Goal: Task Accomplishment & Management: Use online tool/utility

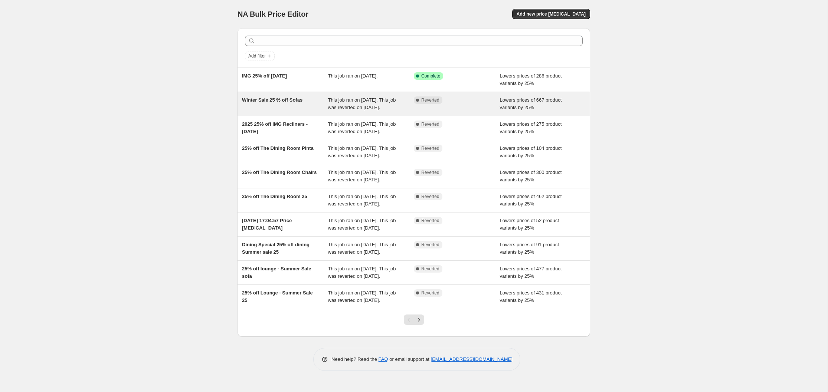
scroll to position [57, 0]
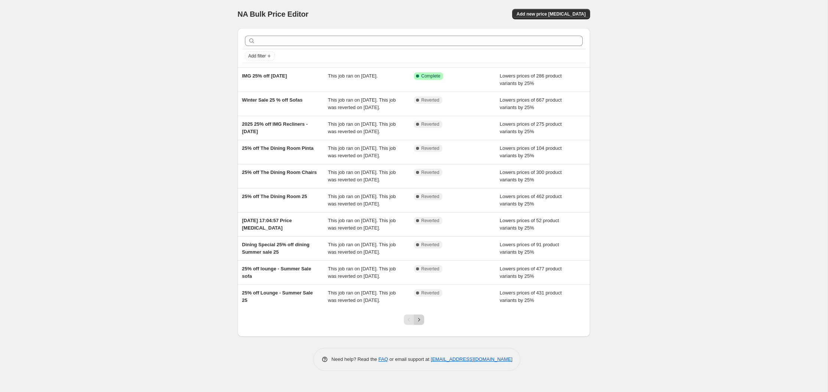
click at [419, 324] on icon "Next" at bounding box center [418, 319] width 7 height 7
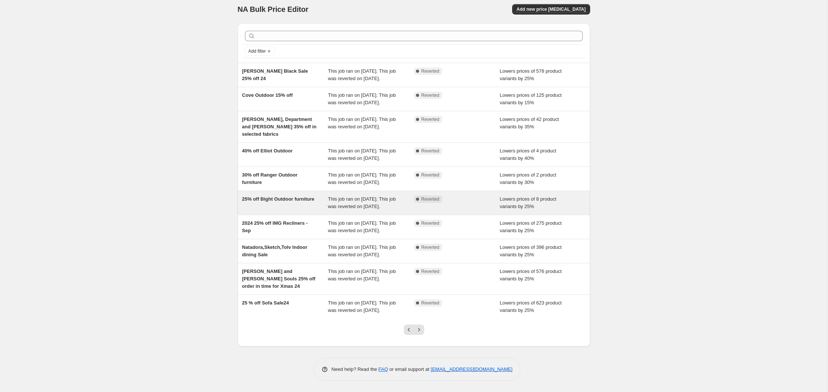
scroll to position [64, 0]
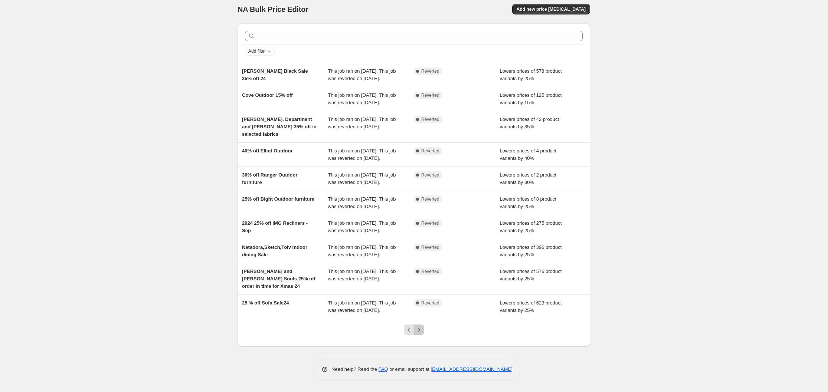
click at [418, 330] on icon "Next" at bounding box center [418, 329] width 7 height 7
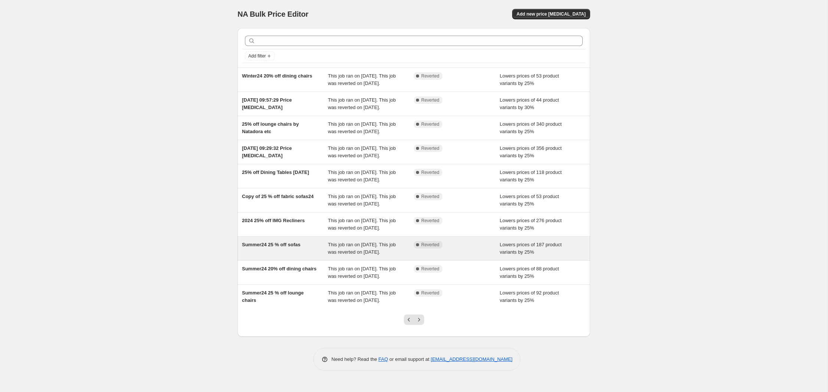
scroll to position [63, 0]
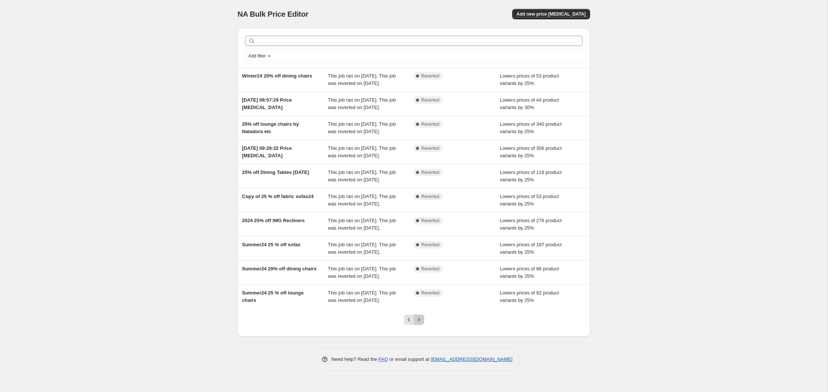
click at [418, 324] on icon "Next" at bounding box center [418, 319] width 7 height 7
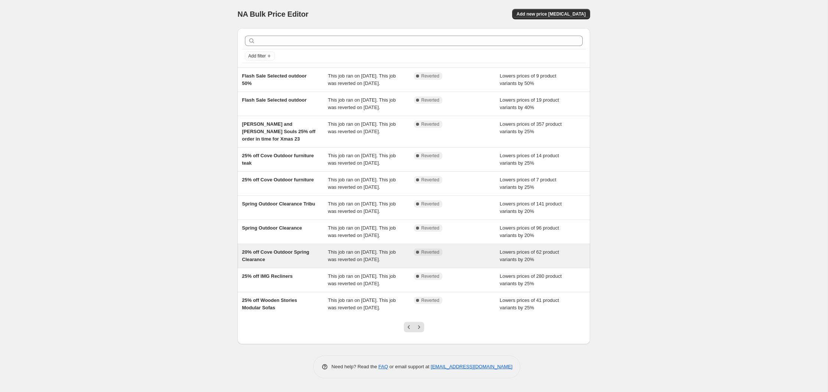
scroll to position [64, 0]
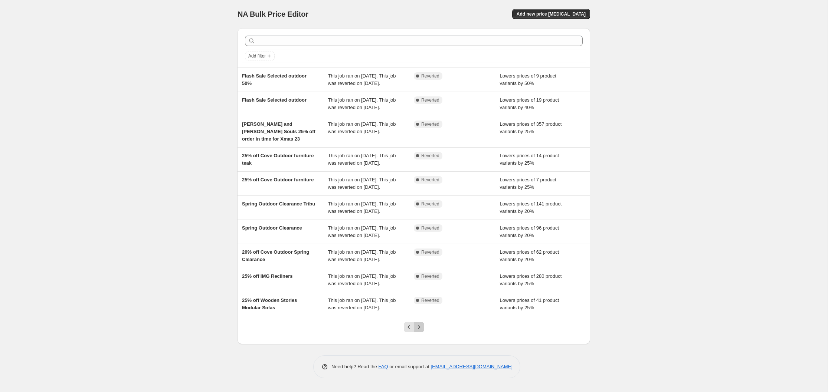
click at [419, 330] on icon "Next" at bounding box center [418, 327] width 7 height 7
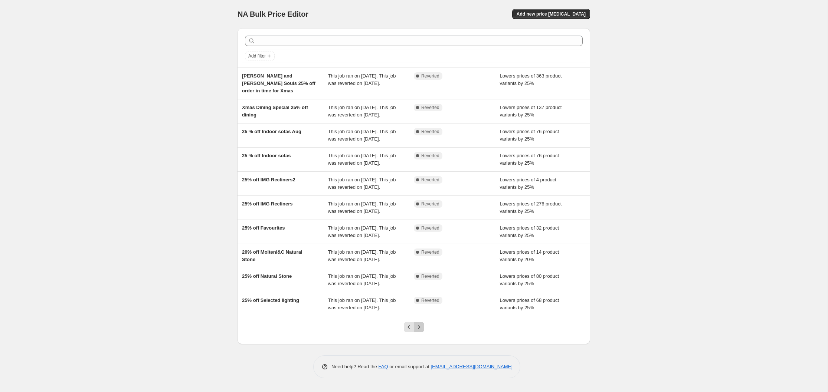
click at [419, 329] on icon "Next" at bounding box center [418, 327] width 7 height 7
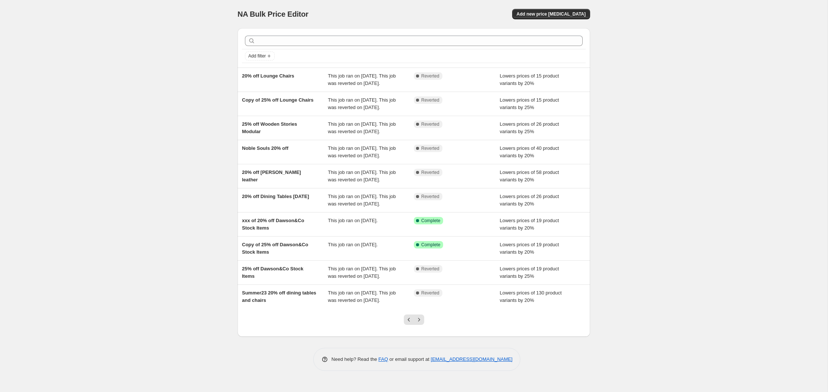
scroll to position [1, 0]
click at [420, 324] on icon "Next" at bounding box center [418, 319] width 7 height 7
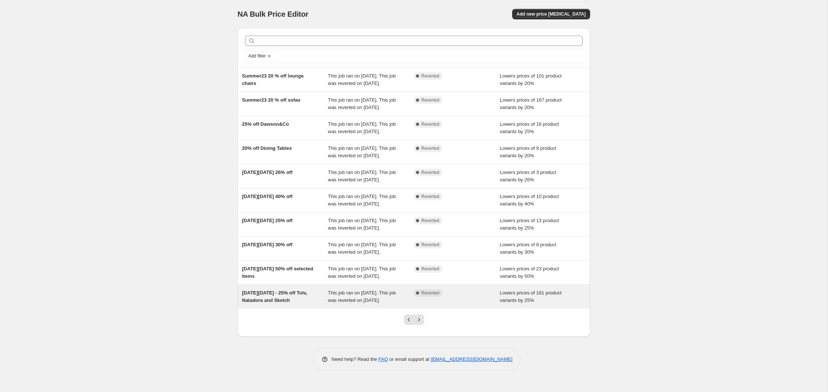
scroll to position [64, 0]
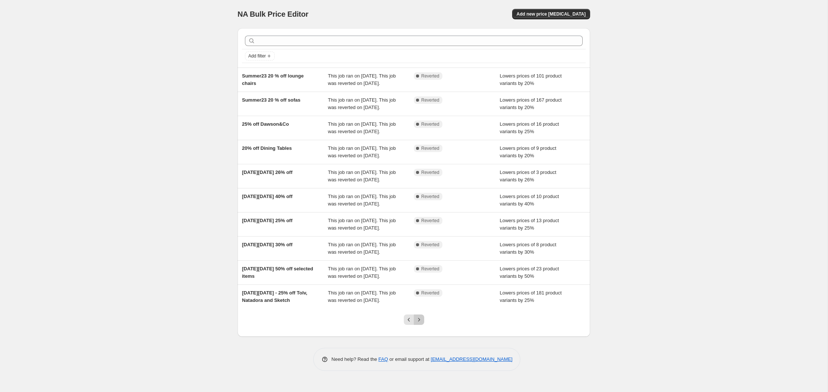
click at [418, 324] on icon "Next" at bounding box center [418, 319] width 7 height 7
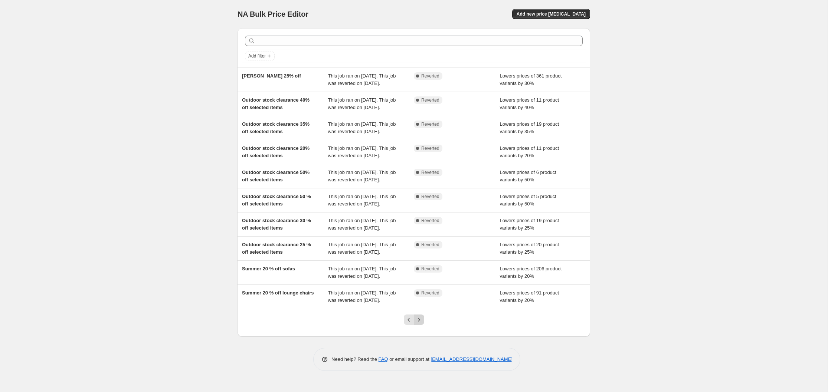
click at [419, 321] on icon "Next" at bounding box center [419, 319] width 2 height 3
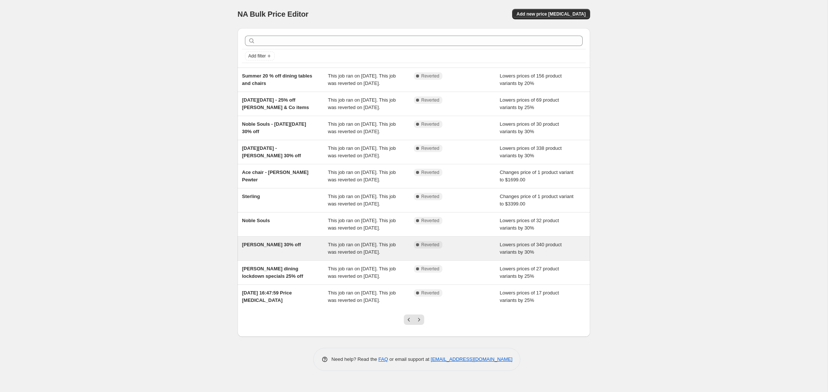
scroll to position [62, 0]
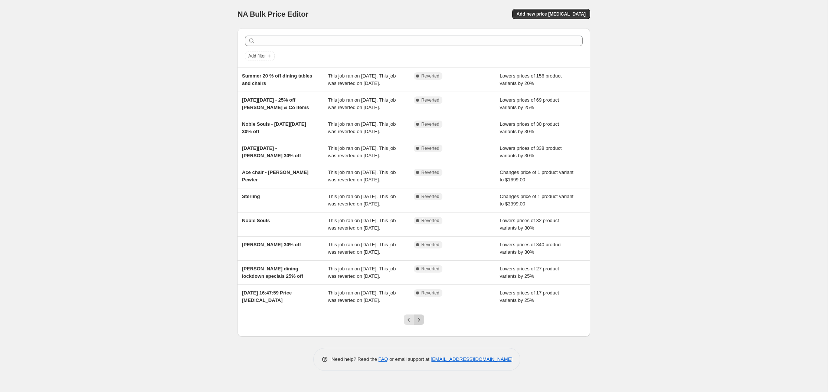
click at [420, 324] on icon "Next" at bounding box center [418, 319] width 7 height 7
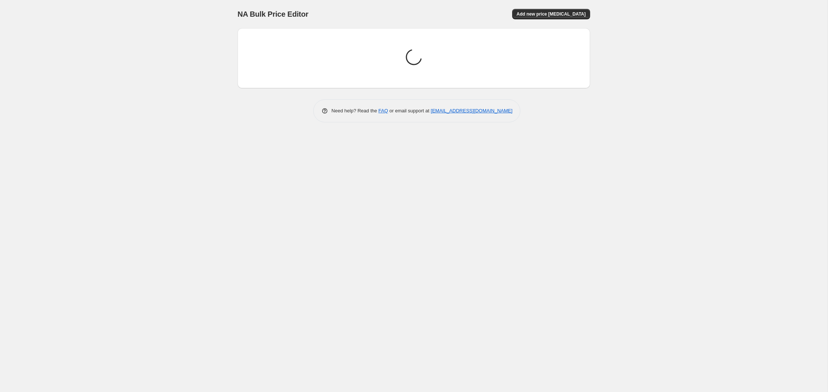
scroll to position [0, 0]
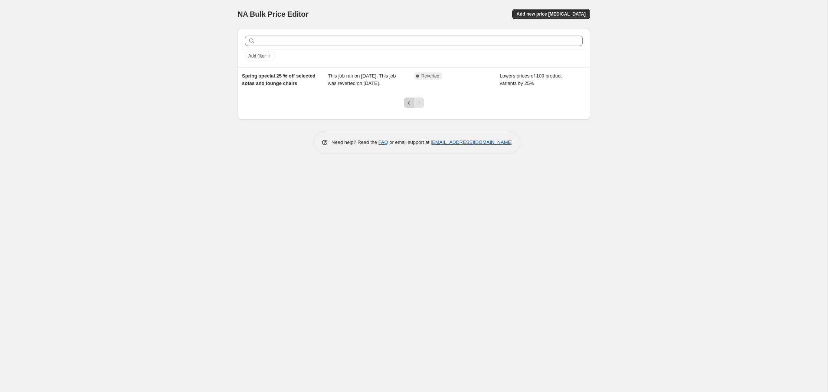
click at [409, 107] on icon "Previous" at bounding box center [408, 102] width 7 height 7
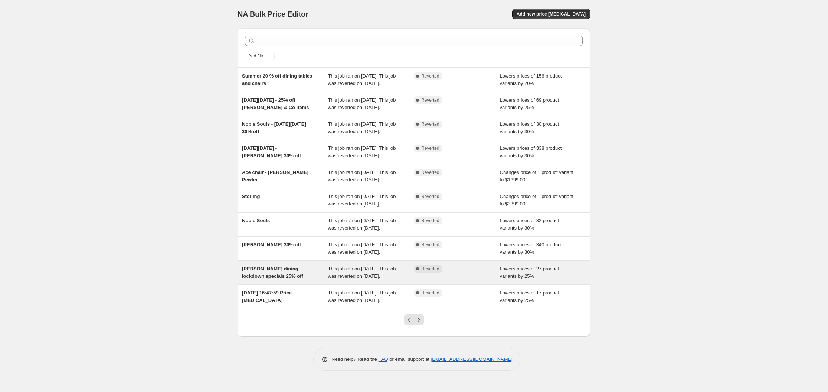
scroll to position [64, 0]
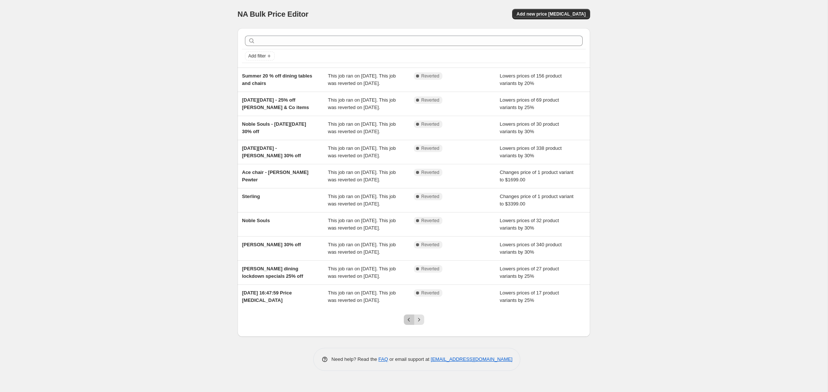
click at [409, 324] on icon "Previous" at bounding box center [408, 319] width 7 height 7
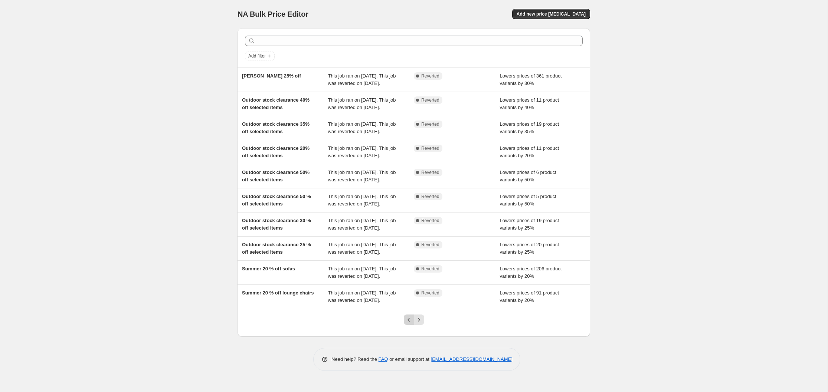
click at [410, 324] on icon "Previous" at bounding box center [408, 319] width 7 height 7
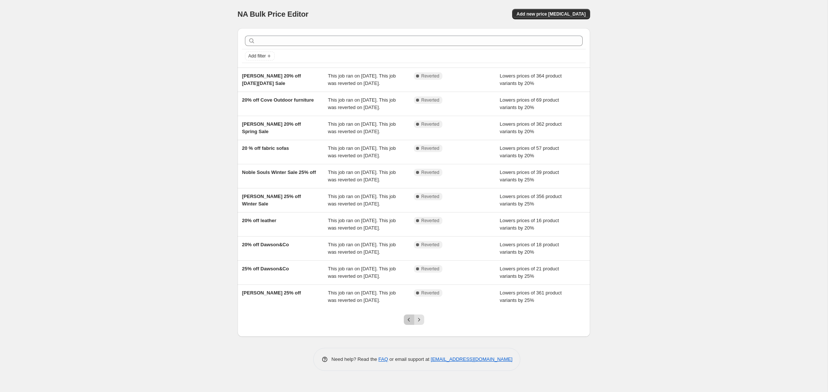
click at [409, 324] on icon "Previous" at bounding box center [408, 319] width 7 height 7
click at [407, 324] on icon "Previous" at bounding box center [408, 319] width 7 height 7
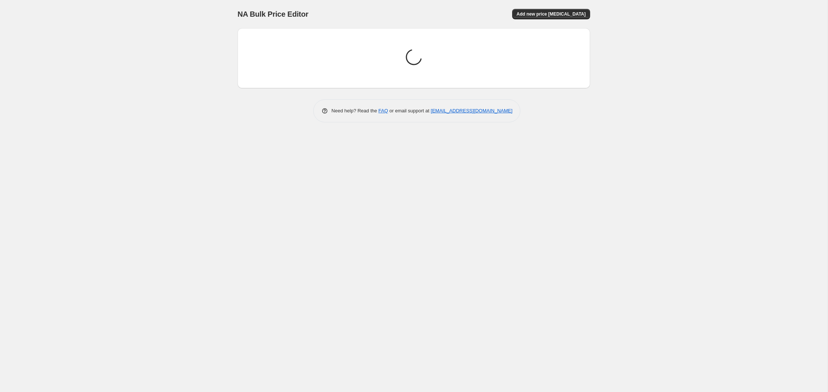
scroll to position [0, 0]
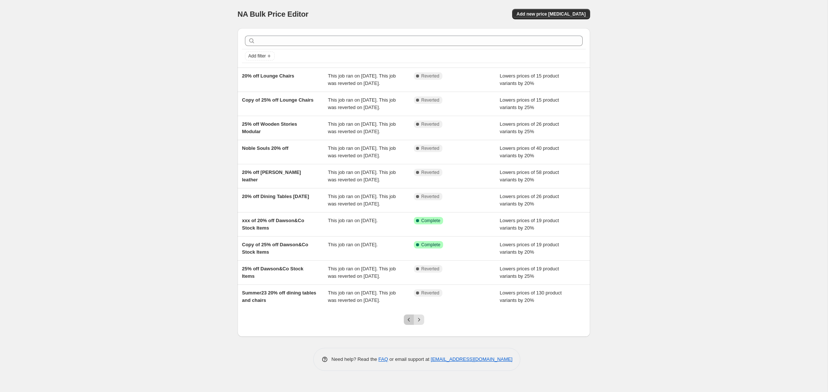
click at [409, 324] on icon "Previous" at bounding box center [408, 319] width 7 height 7
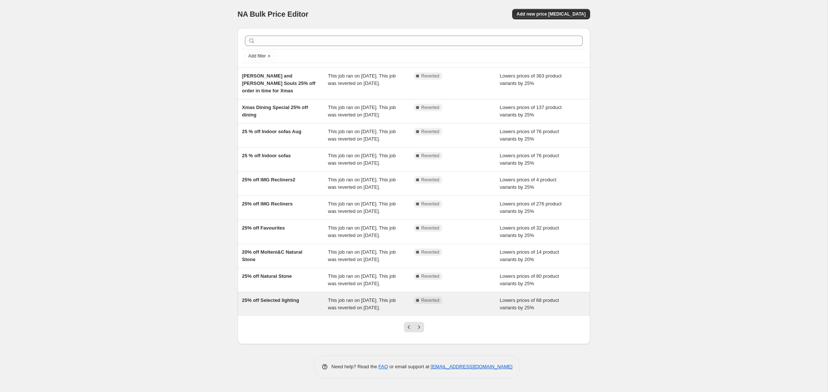
scroll to position [64, 0]
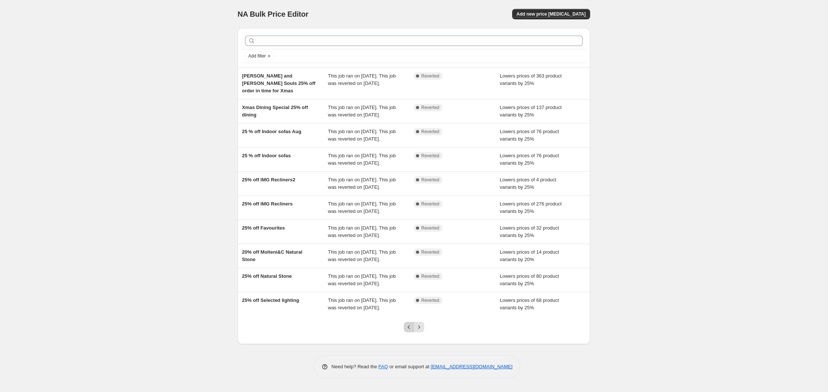
click at [409, 330] on icon "Previous" at bounding box center [408, 327] width 7 height 7
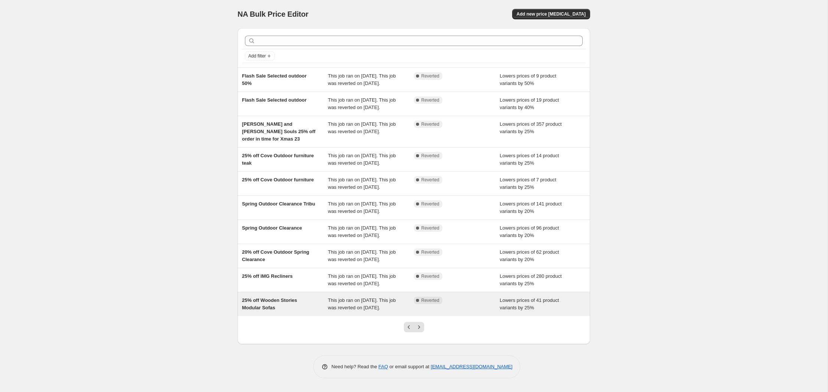
scroll to position [48, 0]
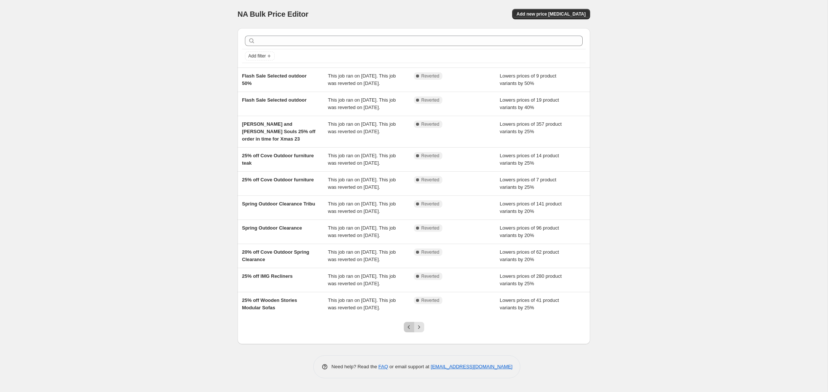
click at [408, 329] on icon "Previous" at bounding box center [409, 328] width 2 height 4
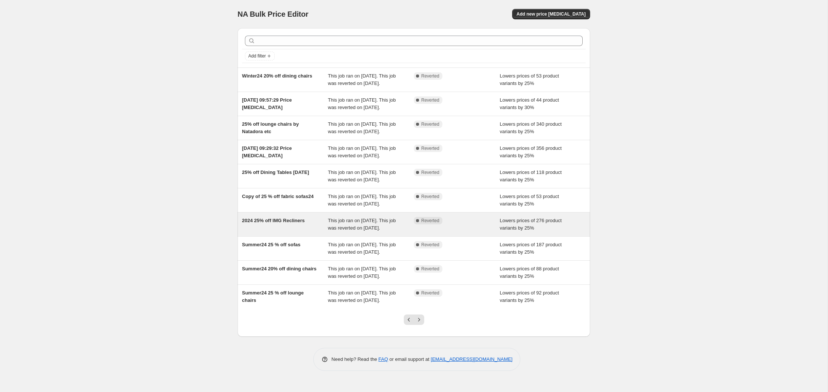
scroll to position [0, 0]
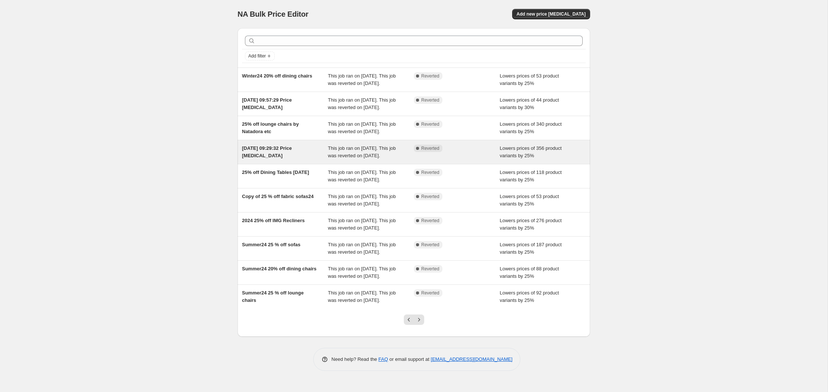
click at [268, 158] on span "[DATE] 09:29:32 Price [MEDICAL_DATA]" at bounding box center [267, 151] width 50 height 13
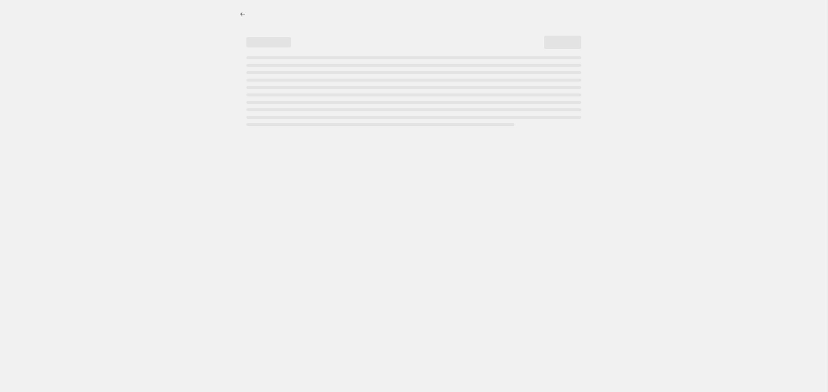
select select "percentage"
select select "collection"
select select "vendor"
select select "not_equal"
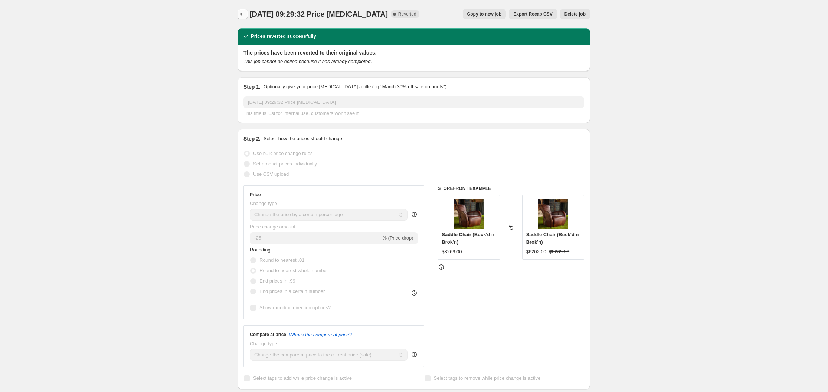
click at [245, 14] on icon "Price change jobs" at bounding box center [242, 13] width 7 height 7
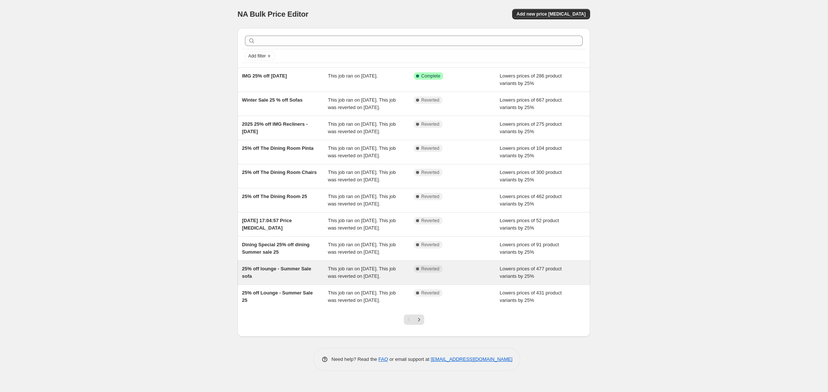
scroll to position [57, 0]
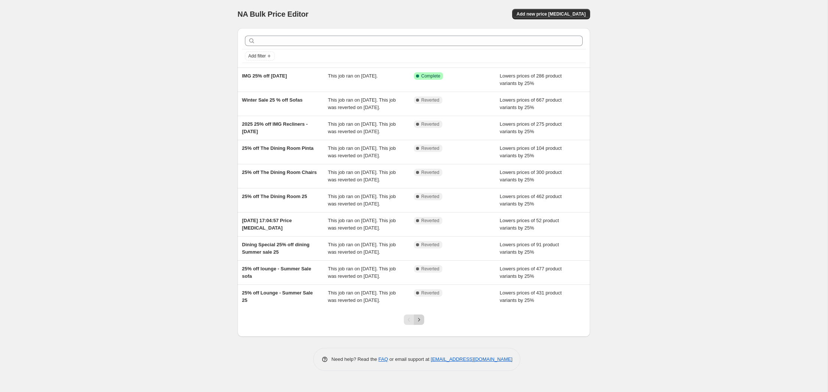
click at [420, 324] on icon "Next" at bounding box center [418, 319] width 7 height 7
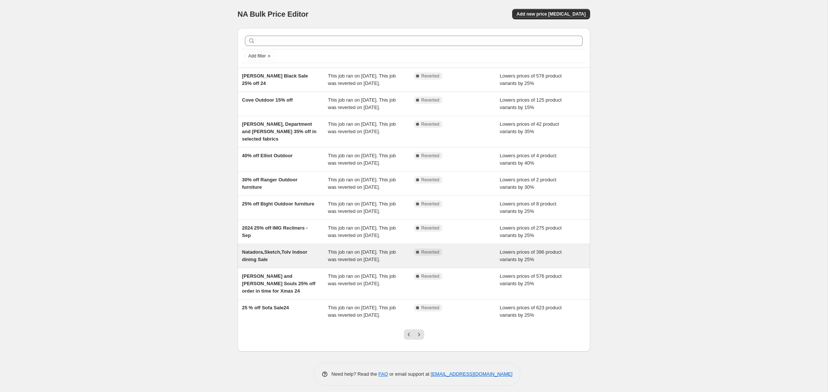
scroll to position [64, 0]
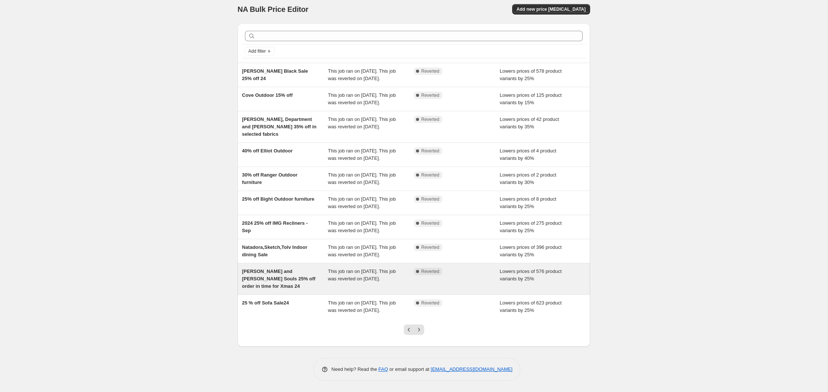
click at [282, 268] on div "[PERSON_NAME] and [PERSON_NAME] Souls 25% off order in time for Xmas 24" at bounding box center [285, 279] width 86 height 22
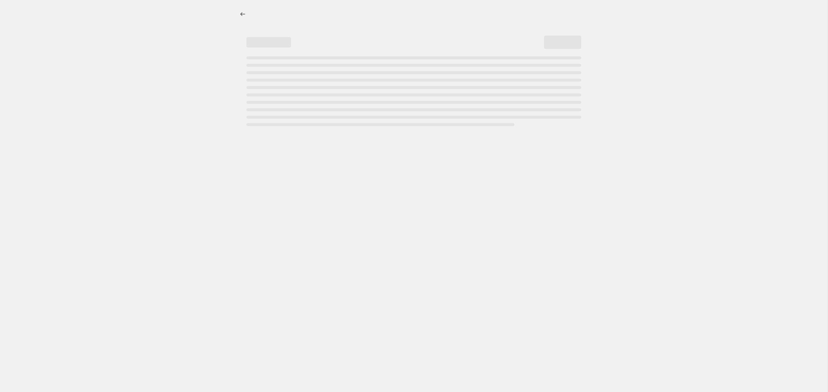
select select "percentage"
select select "vendor"
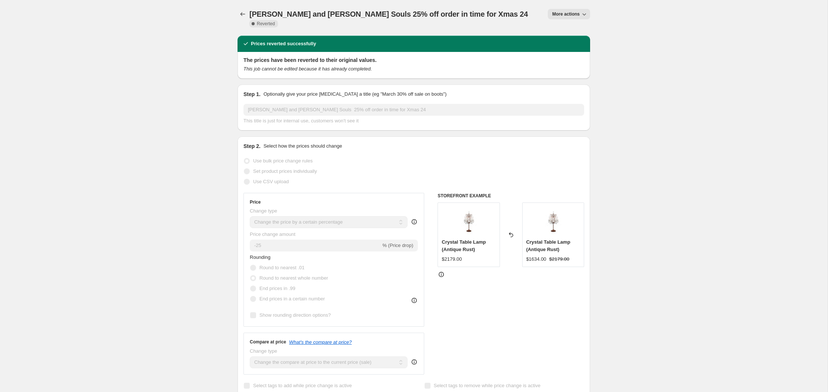
click at [585, 13] on icon "button" at bounding box center [583, 13] width 7 height 7
click at [568, 29] on span "Copy to new job" at bounding box center [569, 30] width 35 height 6
select select "percentage"
select select "vendor"
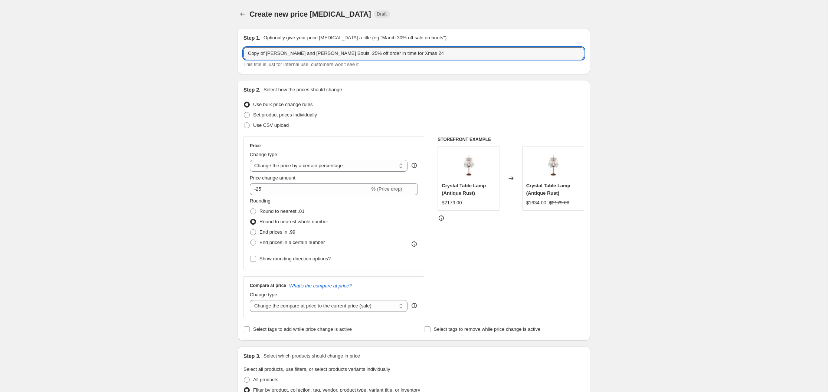
drag, startPoint x: 267, startPoint y: 53, endPoint x: 242, endPoint y: 53, distance: 24.9
click at [242, 53] on div "Step 1. Optionally give your price [MEDICAL_DATA] a title (eg "March 30% off sa…" at bounding box center [414, 51] width 353 height 46
click at [329, 54] on input "[PERSON_NAME] and [PERSON_NAME] Souls 25% off order in time for Xmas 24" at bounding box center [413, 54] width 341 height 12
drag, startPoint x: 343, startPoint y: 54, endPoint x: 402, endPoint y: 55, distance: 58.3
click at [402, 55] on input "[PERSON_NAME] and [PERSON_NAME] Souls 20% off order in time for Xmas 24" at bounding box center [413, 54] width 341 height 12
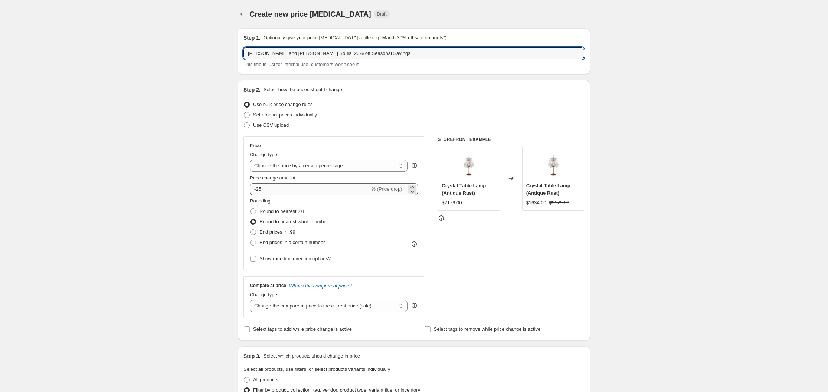
type input "[PERSON_NAME] and [PERSON_NAME] Souls 20% off Seasonal Savings"
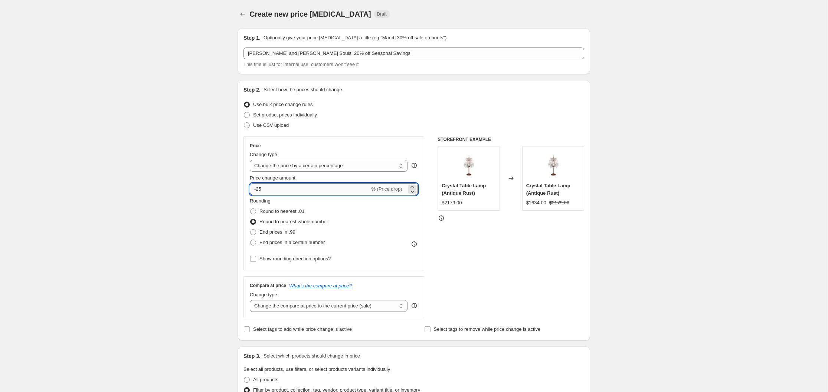
click at [262, 190] on input "-25" at bounding box center [310, 189] width 120 height 12
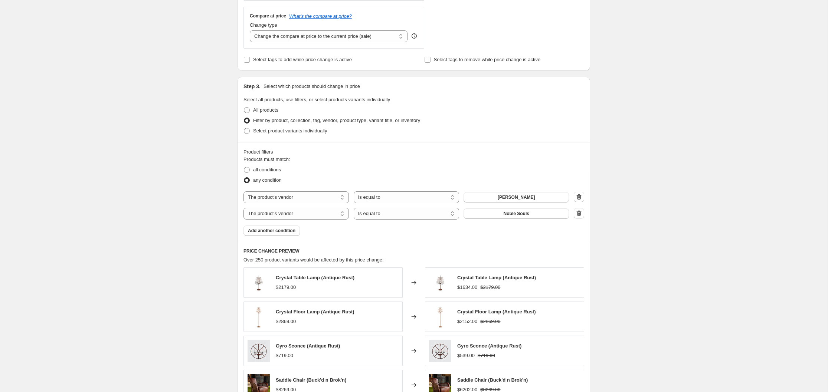
scroll to position [270, 0]
type input "-20"
click at [276, 230] on span "Add another condition" at bounding box center [272, 231] width 48 height 6
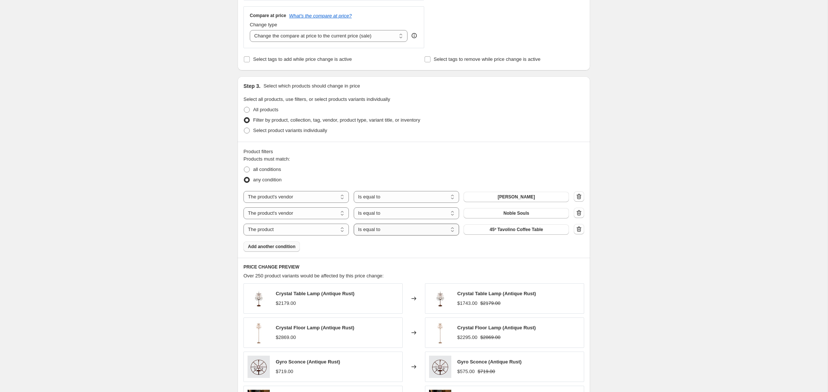
click at [452, 230] on select "Is equal to Is not equal to" at bounding box center [406, 230] width 105 height 12
select select "not_equal"
click at [342, 229] on select "The product The product's collection The product's tag The product's vendor The…" at bounding box center [295, 230] width 105 height 12
select select "tag"
click at [517, 229] on span "&Co Studio" at bounding box center [516, 230] width 24 height 6
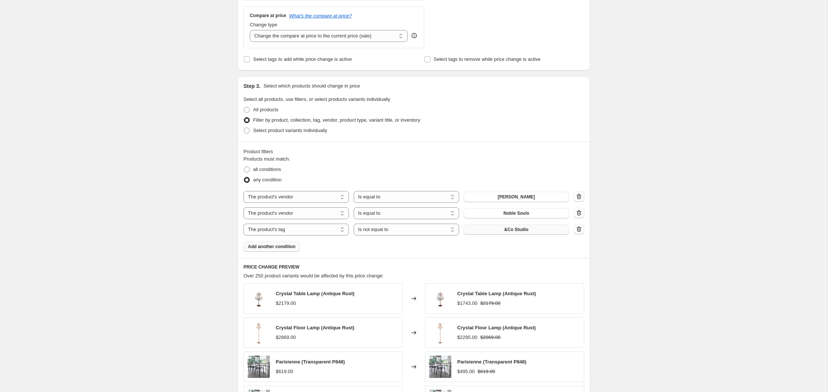
scroll to position [0, 0]
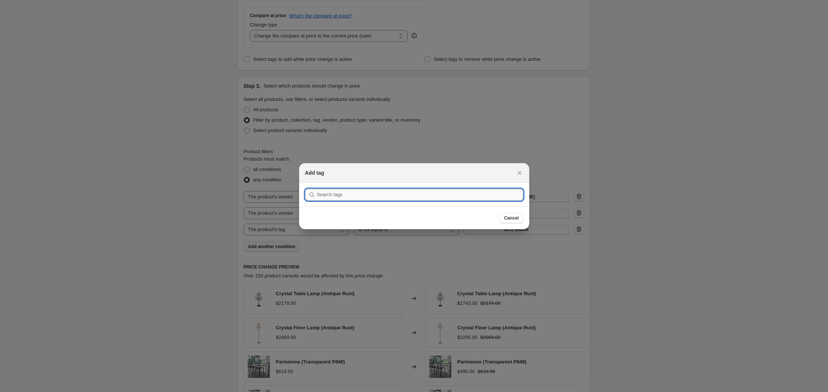
click at [351, 196] on input ":r9r:" at bounding box center [420, 195] width 206 height 12
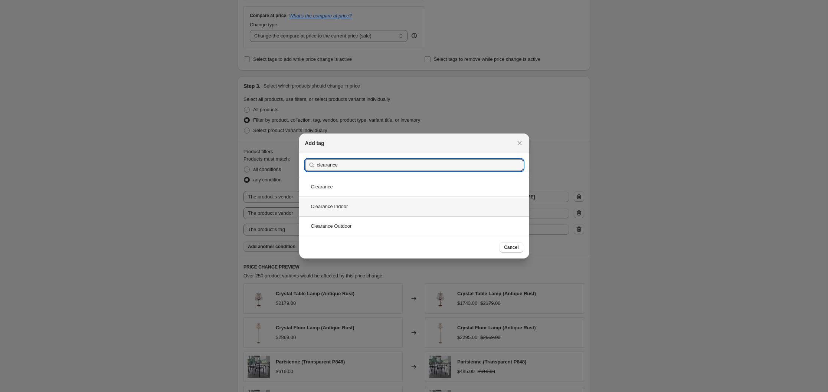
type input "clearance"
click at [349, 205] on div "Clearance Indoor" at bounding box center [414, 207] width 230 height 20
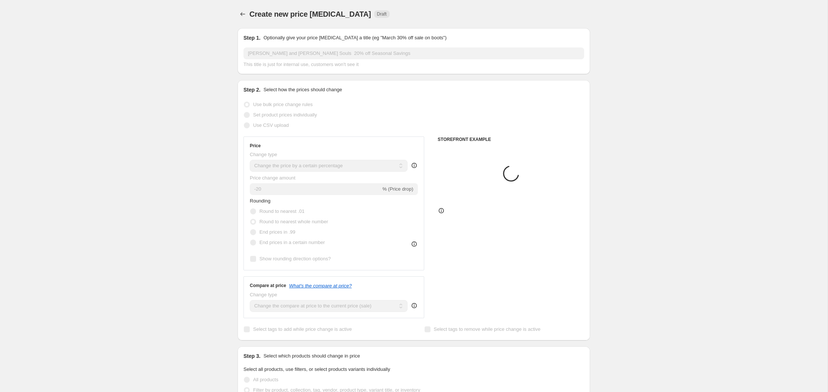
scroll to position [270, 0]
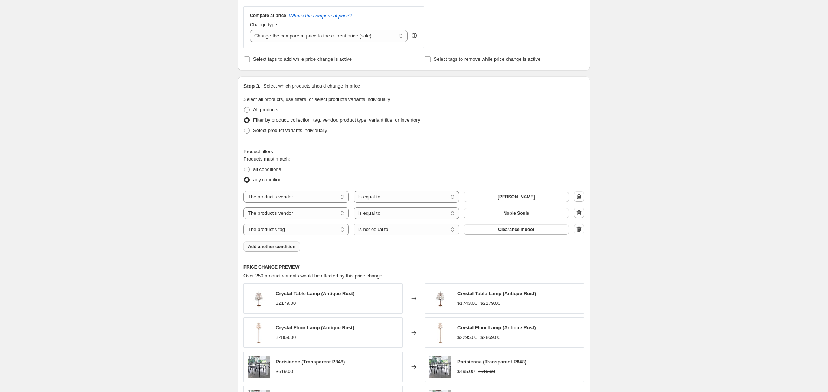
click at [278, 248] on span "Add another condition" at bounding box center [272, 247] width 48 height 6
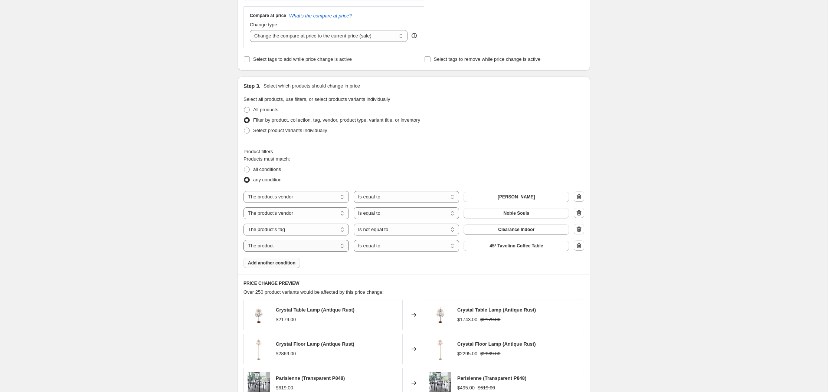
click at [345, 245] on select "The product The product's collection The product's tag The product's vendor The…" at bounding box center [295, 246] width 105 height 12
select select "tag"
click at [453, 246] on select "Is equal to Is not equal to" at bounding box center [406, 246] width 105 height 12
select select "not_equal"
click at [534, 248] on button "&Co Studio" at bounding box center [516, 246] width 105 height 10
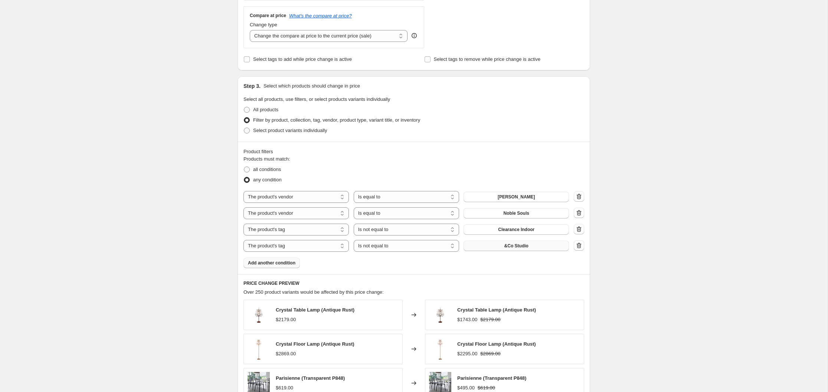
scroll to position [0, 0]
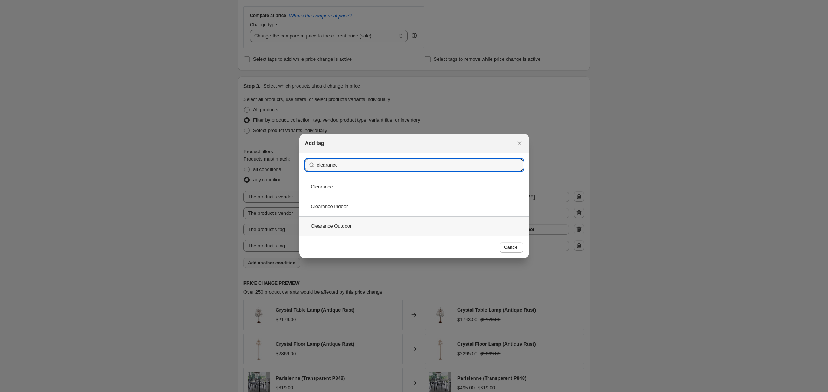
type input "clearance"
click at [342, 227] on div "Clearance Outdoor" at bounding box center [414, 226] width 230 height 20
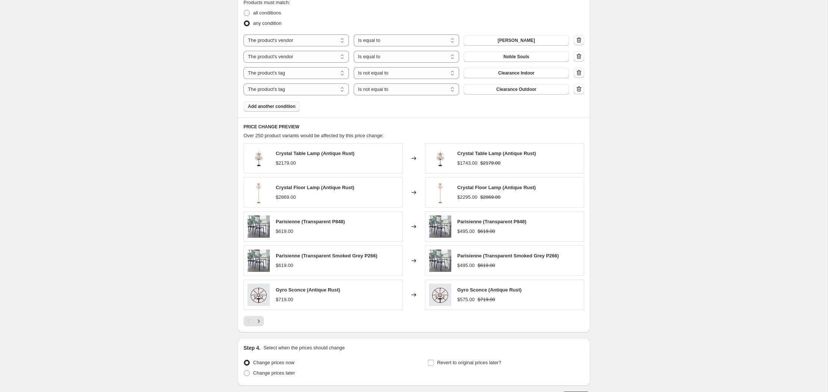
scroll to position [482, 0]
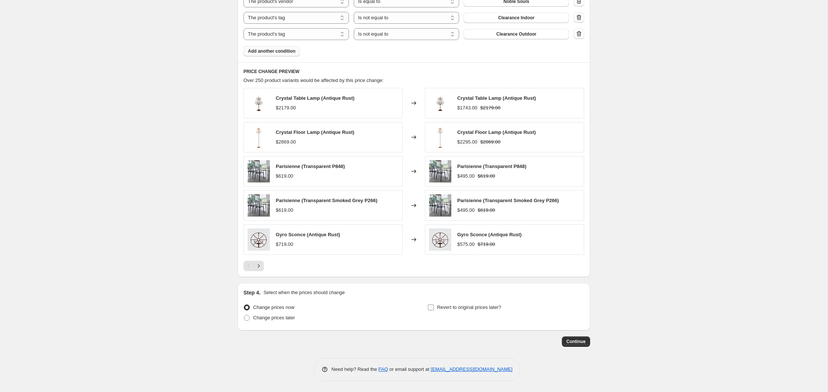
click at [431, 307] on input "Revert to original prices later?" at bounding box center [431, 308] width 6 height 6
checkbox input "true"
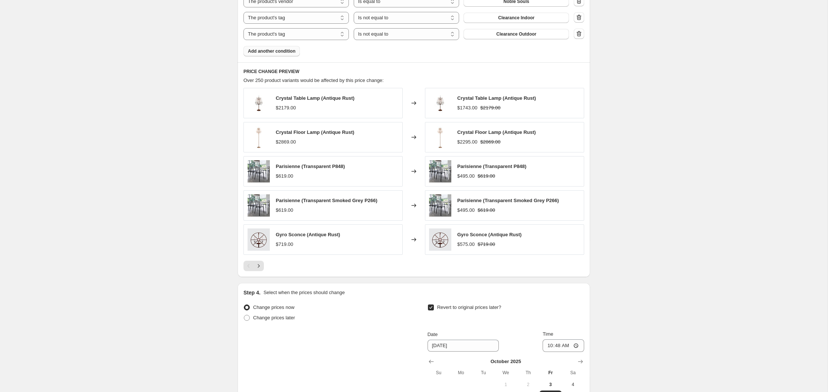
scroll to position [609, 0]
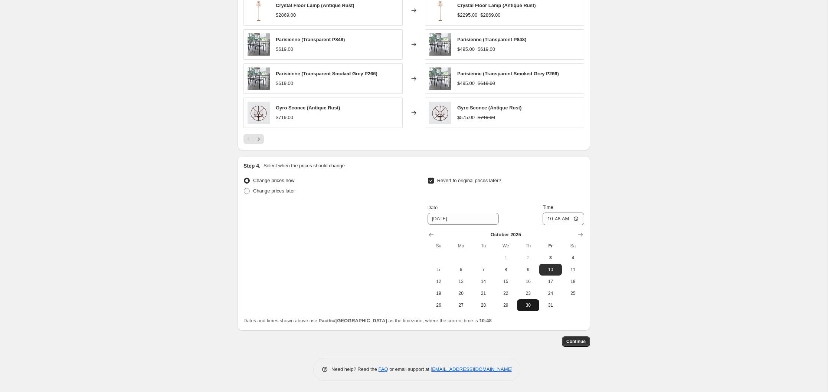
click at [531, 304] on span "30" at bounding box center [528, 305] width 16 height 6
type input "[DATE]"
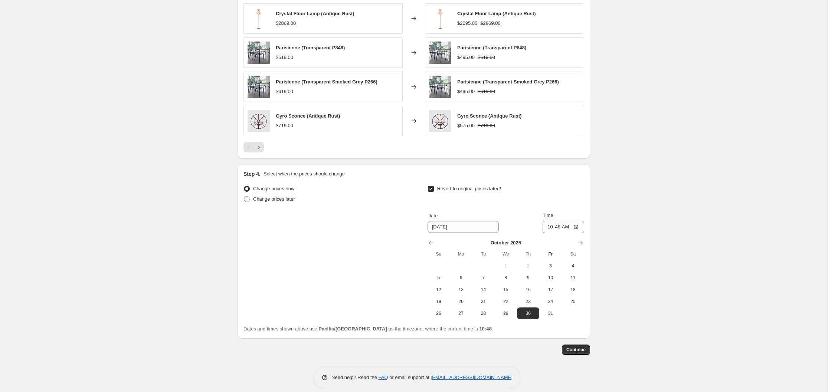
scroll to position [604, 0]
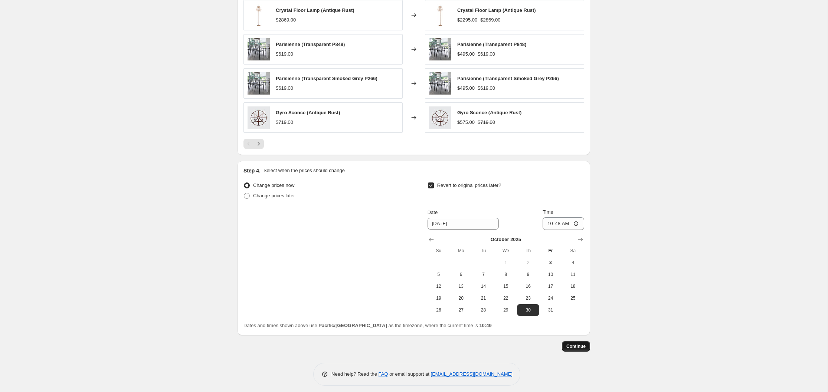
click at [578, 347] on span "Continue" at bounding box center [575, 347] width 19 height 6
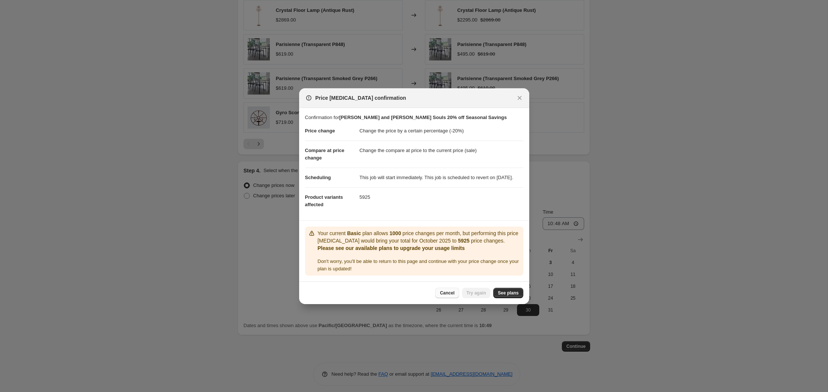
click at [448, 296] on span "Cancel" at bounding box center [447, 293] width 14 height 6
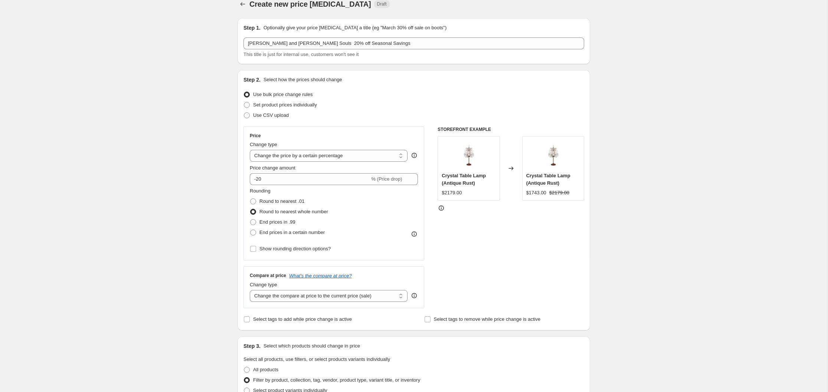
scroll to position [0, 0]
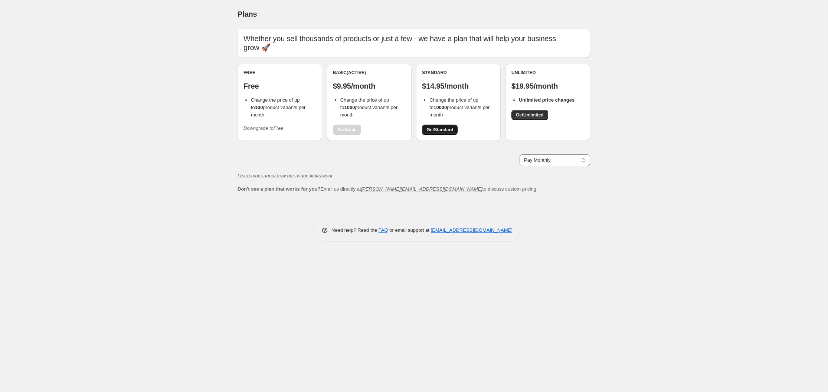
click at [442, 127] on span "Get Standard" at bounding box center [439, 130] width 27 height 6
